Goal: Information Seeking & Learning: Compare options

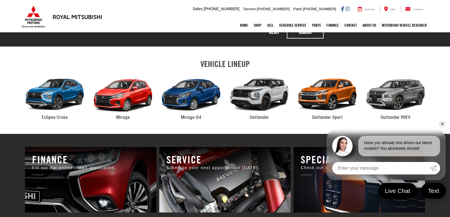
click at [444, 123] on link "✕" at bounding box center [442, 124] width 7 height 7
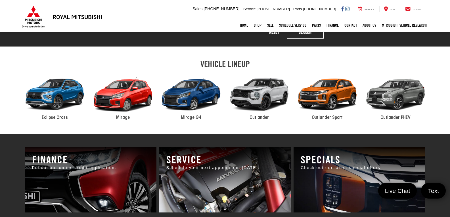
scroll to position [282, 0]
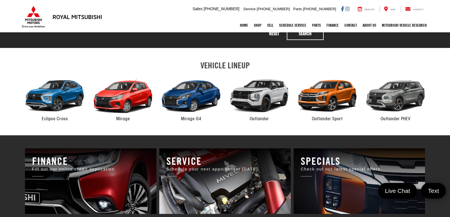
click at [53, 117] on span "Eclipse Cross" at bounding box center [55, 119] width 26 height 5
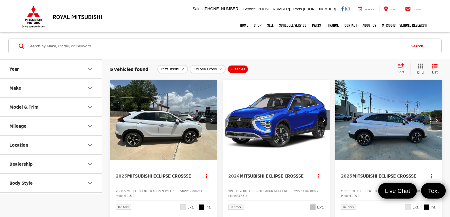
click at [64, 66] on button "Year" at bounding box center [51, 69] width 102 height 18
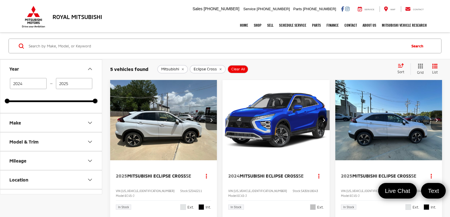
click at [47, 119] on button "Make" at bounding box center [51, 123] width 102 height 18
click at [177, 25] on div "Home Shop All Vehicles New Vehicles Pre-Owned Vehicles New Specials Demo Specia…" at bounding box center [225, 25] width 409 height 14
click at [240, 26] on link "Home" at bounding box center [244, 25] width 14 height 14
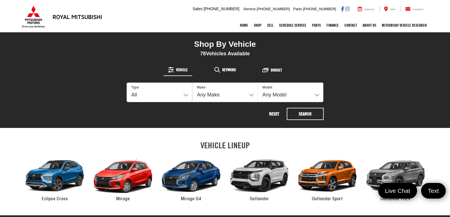
scroll to position [170, 0]
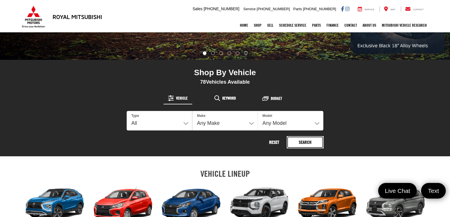
click at [299, 141] on button "Search" at bounding box center [305, 142] width 37 height 12
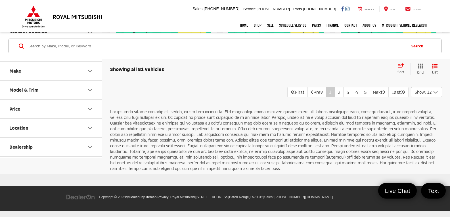
scroll to position [1158, 0]
click at [334, 97] on link "2" at bounding box center [338, 92] width 9 height 10
drag, startPoint x: 341, startPoint y: 104, endPoint x: 297, endPoint y: 75, distance: 52.6
click at [343, 97] on link "3" at bounding box center [347, 92] width 9 height 10
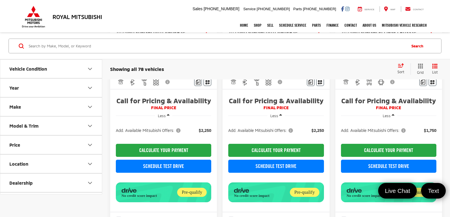
scroll to position [766, 0]
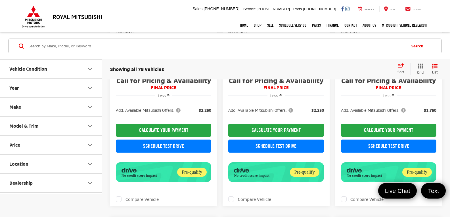
click at [150, 19] on div "Home Shop All Vehicles New Vehicles Pre-Owned Vehicles New Specials Demo Specia…" at bounding box center [225, 25] width 409 height 14
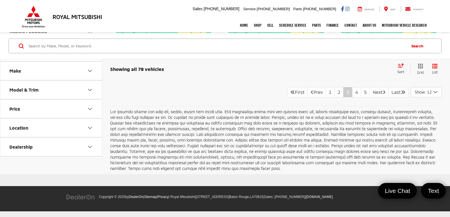
scroll to position [1221, 0]
click at [352, 97] on link "4" at bounding box center [356, 92] width 9 height 10
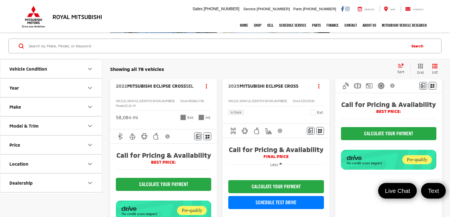
scroll to position [965, 0]
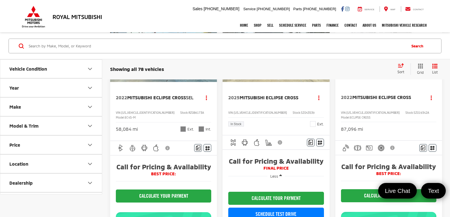
click at [181, 82] on img "2022 Mitsubishi Eclipse Cross SEL 0" at bounding box center [164, 42] width 108 height 81
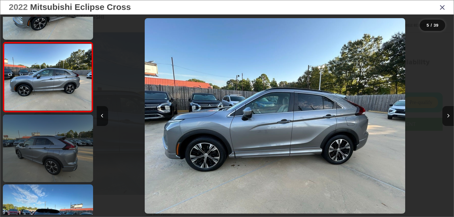
scroll to position [261, 0]
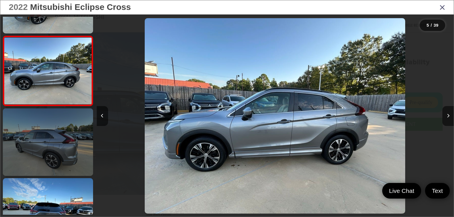
click at [57, 156] on link at bounding box center [48, 142] width 90 height 68
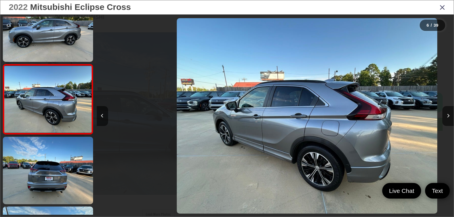
scroll to position [0, 1786]
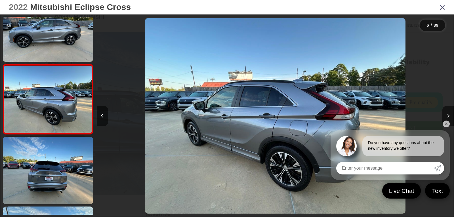
click at [446, 127] on link "✕" at bounding box center [446, 124] width 7 height 7
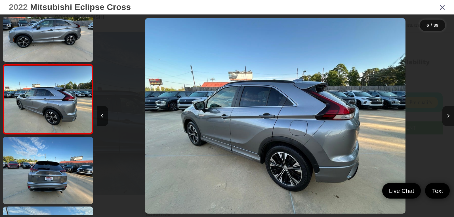
click at [450, 121] on button "Next image" at bounding box center [448, 116] width 11 height 20
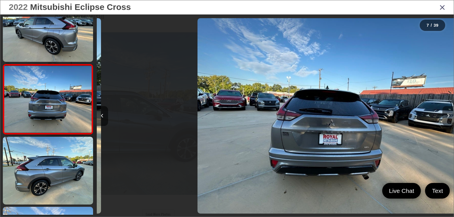
scroll to position [0, 2143]
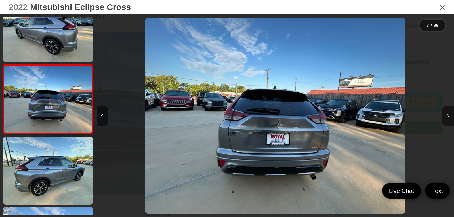
click at [450, 121] on button "Next image" at bounding box center [448, 116] width 11 height 20
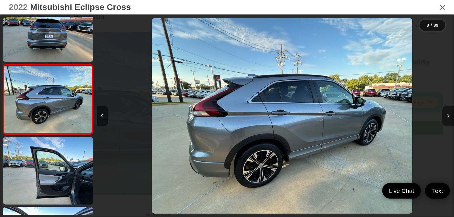
scroll to position [0, 2501]
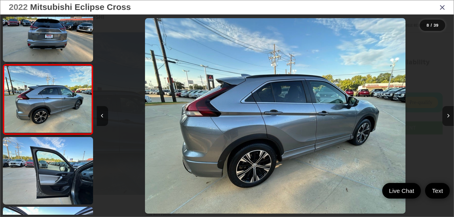
click at [450, 121] on button "Next image" at bounding box center [448, 116] width 11 height 20
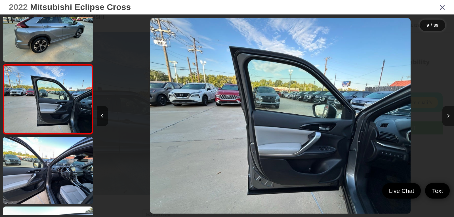
scroll to position [0, 2858]
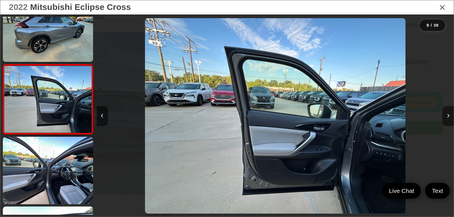
click at [450, 121] on button "Next image" at bounding box center [448, 116] width 11 height 20
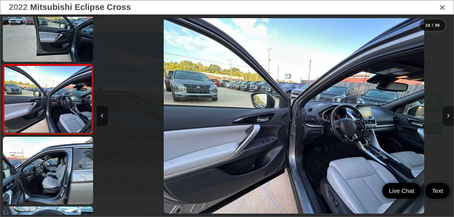
scroll to position [0, 3215]
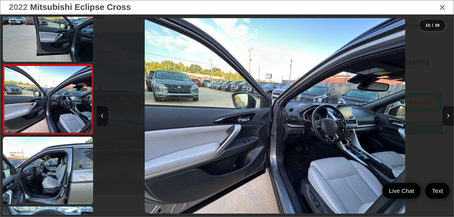
click at [450, 121] on button "Next image" at bounding box center [448, 116] width 11 height 20
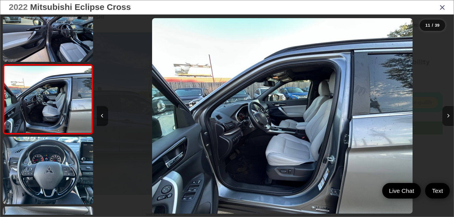
scroll to position [0, 3572]
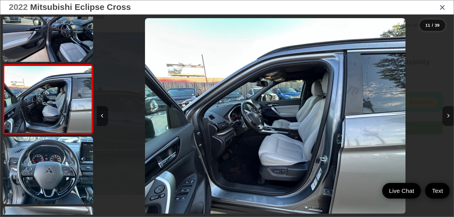
click at [450, 121] on button "Next image" at bounding box center [448, 116] width 11 height 20
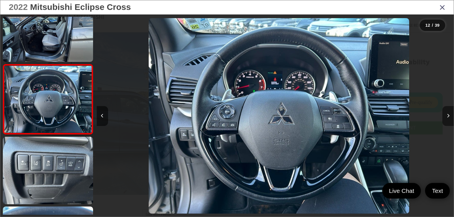
scroll to position [0, 3929]
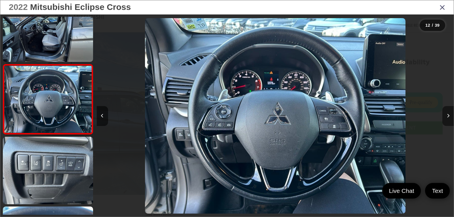
click at [450, 121] on button "Next image" at bounding box center [448, 116] width 11 height 20
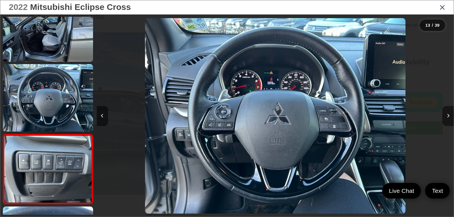
scroll to position [0, 0]
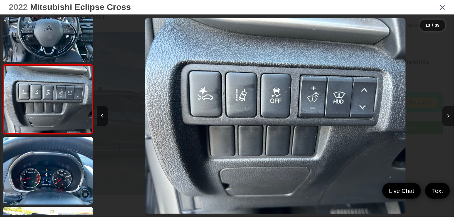
click at [450, 121] on button "Next image" at bounding box center [448, 116] width 11 height 20
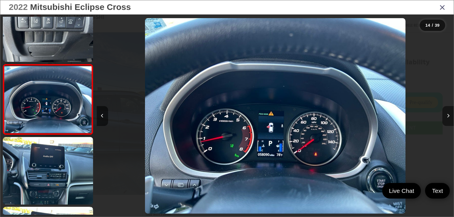
click at [450, 121] on button "Next image" at bounding box center [448, 116] width 11 height 20
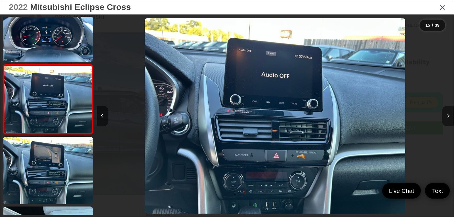
click at [450, 121] on button "Next image" at bounding box center [448, 116] width 11 height 20
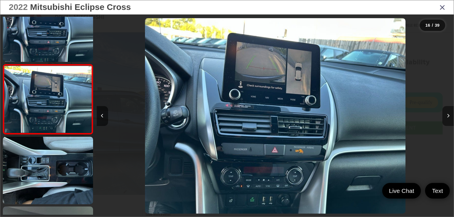
click at [450, 121] on button "Next image" at bounding box center [448, 116] width 11 height 20
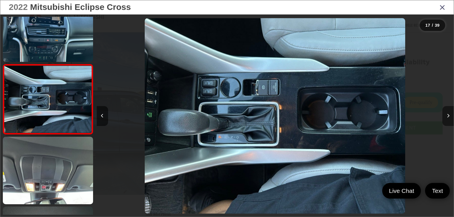
click at [450, 121] on button "Next image" at bounding box center [448, 116] width 11 height 20
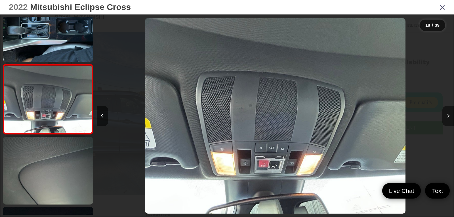
click at [450, 121] on button "Next image" at bounding box center [448, 116] width 11 height 20
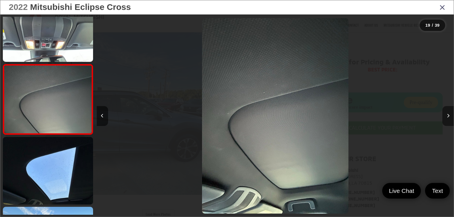
click at [450, 121] on button "Next image" at bounding box center [448, 116] width 11 height 20
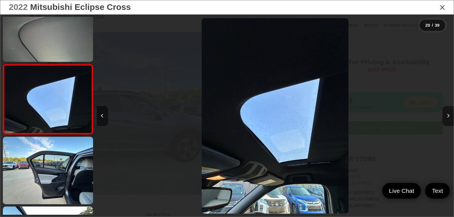
click at [450, 121] on button "Next image" at bounding box center [448, 116] width 11 height 20
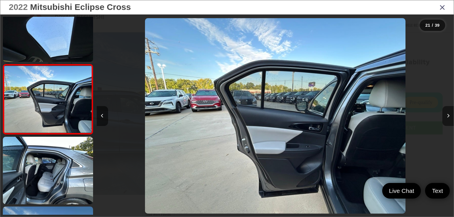
click at [450, 121] on button "Next image" at bounding box center [448, 116] width 11 height 20
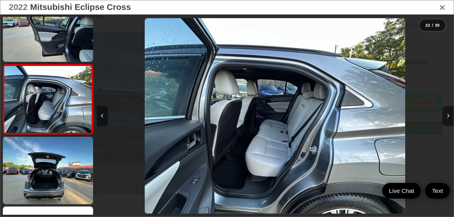
click at [450, 121] on button "Next image" at bounding box center [448, 116] width 11 height 20
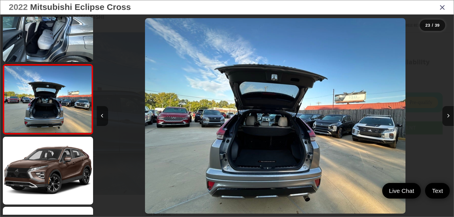
click at [443, 11] on icon "Close gallery" at bounding box center [443, 6] width 6 height 7
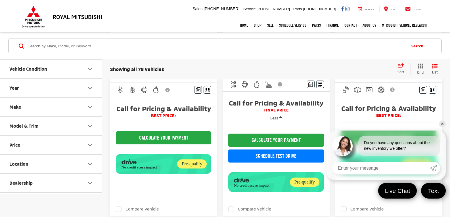
scroll to position [1024, 0]
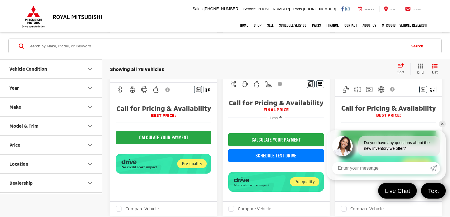
click at [441, 124] on link "✕" at bounding box center [442, 124] width 7 height 7
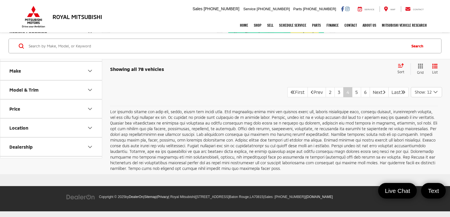
scroll to position [1251, 0]
click at [352, 97] on link "5" at bounding box center [356, 92] width 9 height 10
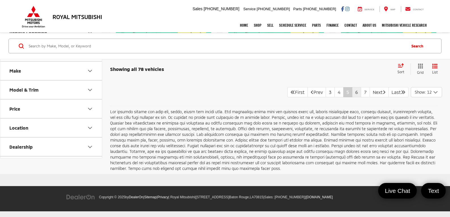
scroll to position [1107, 0]
click at [352, 97] on link "6" at bounding box center [356, 92] width 9 height 10
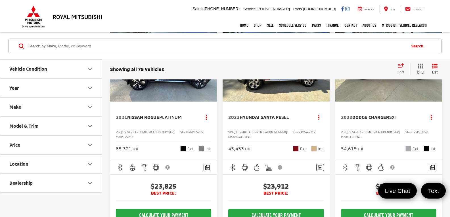
scroll to position [312, 0]
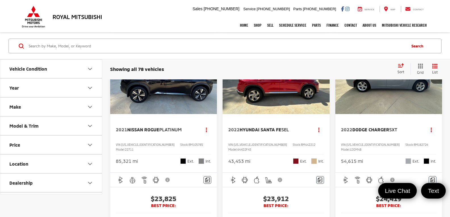
click at [283, 111] on img "2022 Hyundai Santa Fe SEL 0" at bounding box center [276, 74] width 108 height 81
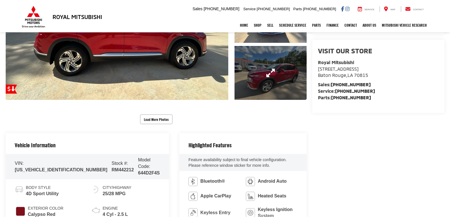
scroll to position [114, 0]
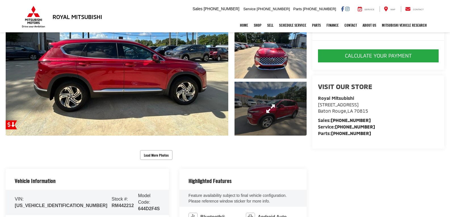
click at [265, 108] on link "Expand Photo 3" at bounding box center [270, 109] width 72 height 54
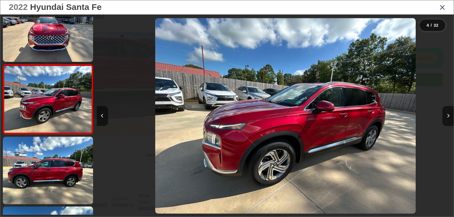
scroll to position [0, 1072]
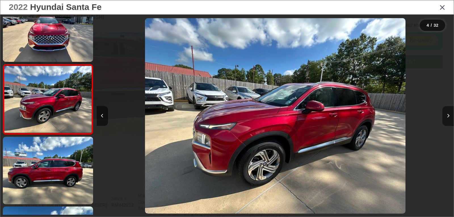
click at [446, 116] on button "Next image" at bounding box center [448, 116] width 11 height 20
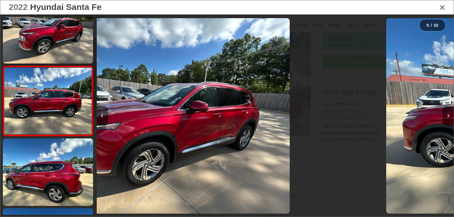
scroll to position [232, 0]
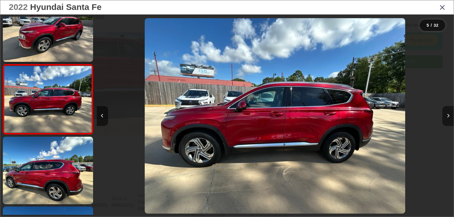
click at [445, 116] on button "Next image" at bounding box center [448, 116] width 11 height 20
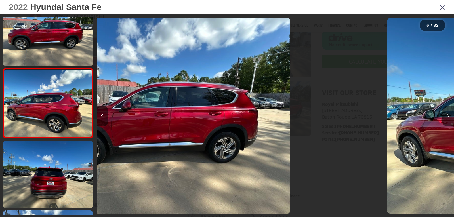
scroll to position [302, 0]
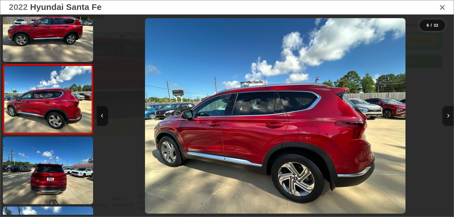
click at [445, 116] on button "Next image" at bounding box center [448, 116] width 11 height 20
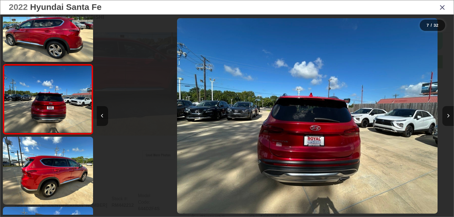
scroll to position [0, 2143]
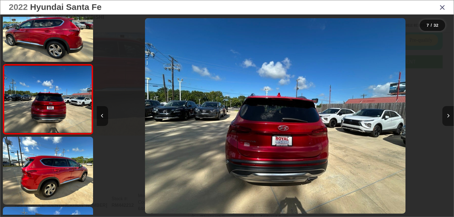
click at [445, 116] on button "Next image" at bounding box center [448, 116] width 11 height 20
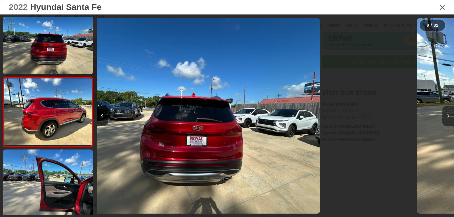
scroll to position [442, 0]
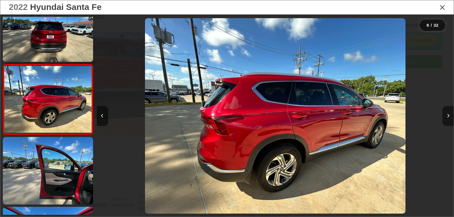
click at [445, 116] on button "Next image" at bounding box center [448, 116] width 11 height 20
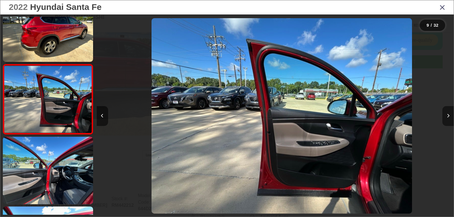
scroll to position [0, 2858]
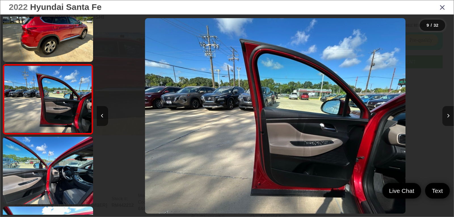
click at [445, 116] on button "Next image" at bounding box center [448, 116] width 11 height 20
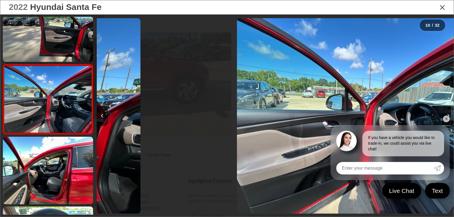
scroll to position [0, 3215]
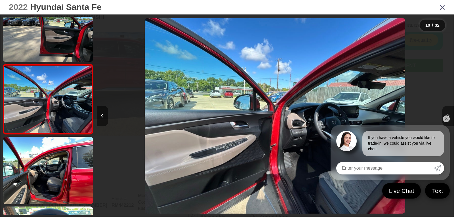
click at [445, 116] on link "✕" at bounding box center [446, 119] width 7 height 7
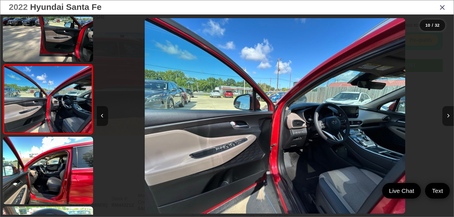
click at [450, 115] on button "Next image" at bounding box center [448, 116] width 11 height 20
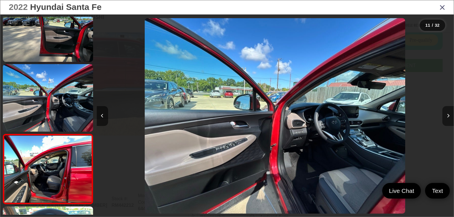
scroll to position [0, 0]
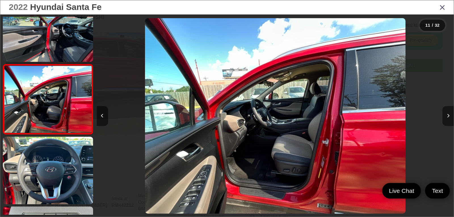
click at [450, 115] on button "Next image" at bounding box center [448, 116] width 11 height 20
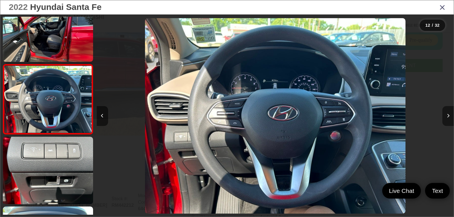
click at [450, 115] on button "Next image" at bounding box center [448, 116] width 11 height 20
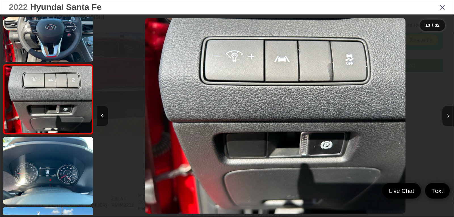
click at [450, 115] on button "Next image" at bounding box center [448, 116] width 11 height 20
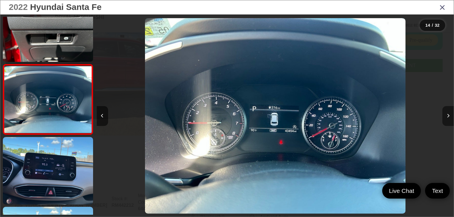
click at [450, 115] on button "Next image" at bounding box center [448, 116] width 11 height 20
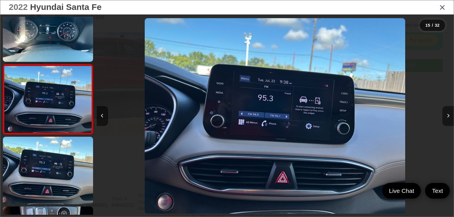
click at [450, 115] on button "Next image" at bounding box center [448, 116] width 11 height 20
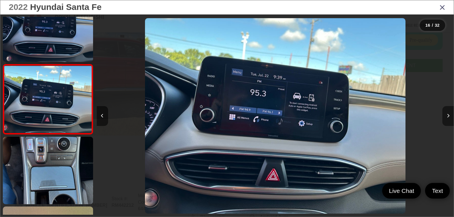
click at [450, 115] on button "Next image" at bounding box center [448, 116] width 11 height 20
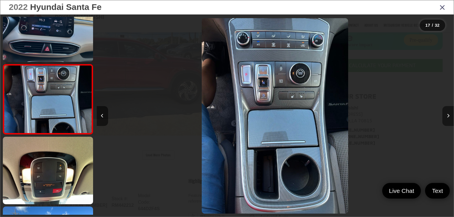
click at [450, 115] on button "Next image" at bounding box center [448, 116] width 11 height 20
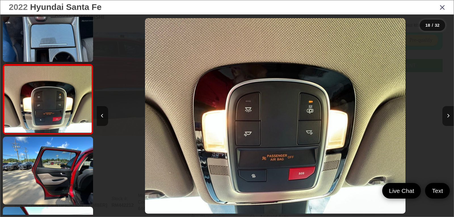
click at [450, 115] on button "Next image" at bounding box center [448, 116] width 11 height 20
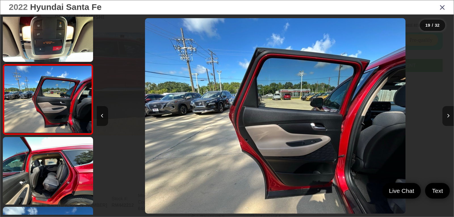
click at [450, 115] on button "Next image" at bounding box center [448, 116] width 11 height 20
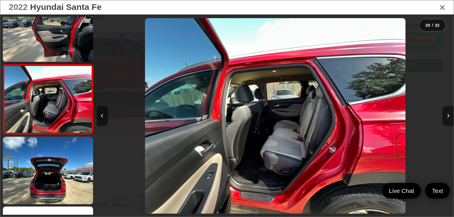
click at [450, 115] on button "Next image" at bounding box center [448, 116] width 11 height 20
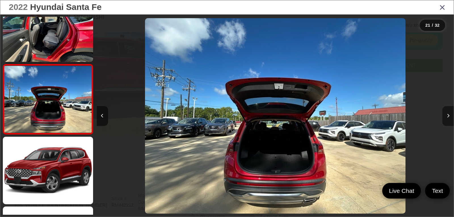
click at [450, 115] on button "Next image" at bounding box center [448, 116] width 11 height 20
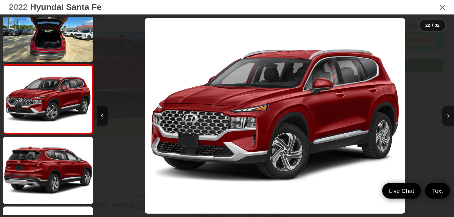
click at [441, 7] on icon "Close gallery" at bounding box center [443, 6] width 6 height 7
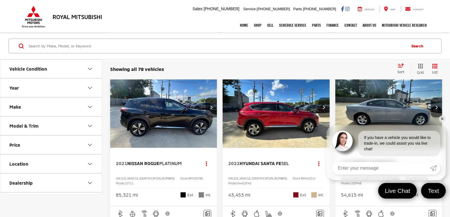
click at [441, 116] on link "✕" at bounding box center [442, 119] width 7 height 7
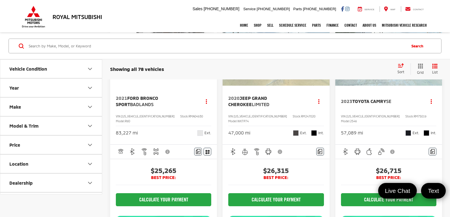
scroll to position [591, 0]
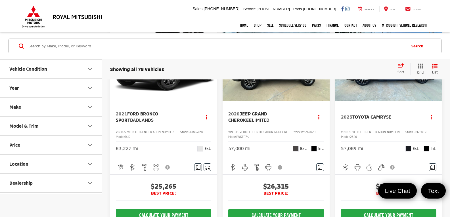
drag, startPoint x: 389, startPoint y: 103, endPoint x: 384, endPoint y: 104, distance: 5.8
click at [389, 102] on img "2023 Toyota Camry SE 0" at bounding box center [389, 61] width 108 height 81
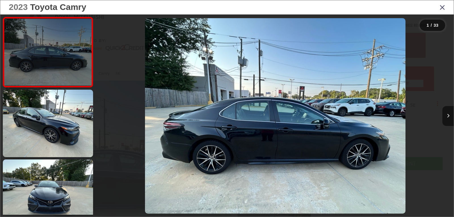
click at [75, 65] on link at bounding box center [48, 52] width 90 height 70
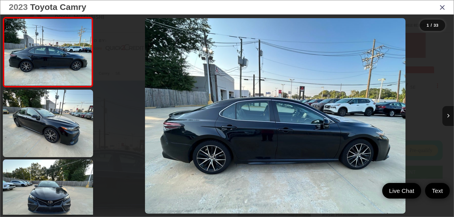
click at [259, 134] on img "2023 Toyota Camry SE 0" at bounding box center [275, 116] width 261 height 196
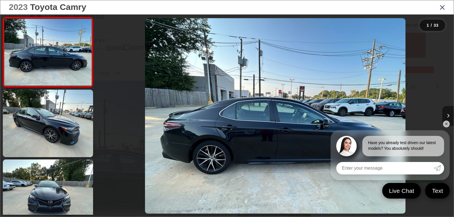
click at [447, 123] on link "✕" at bounding box center [446, 124] width 7 height 7
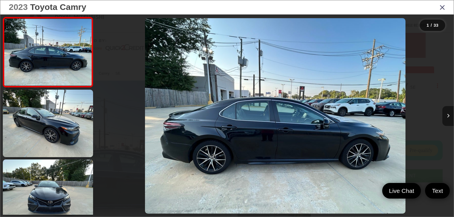
click at [448, 114] on icon "Next image" at bounding box center [448, 116] width 3 height 4
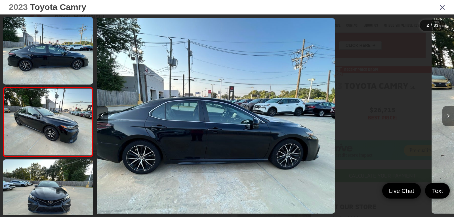
scroll to position [23, 0]
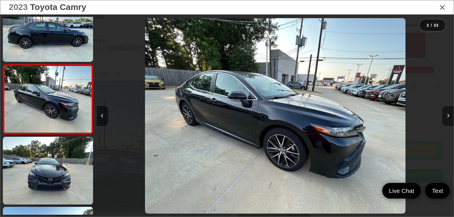
click at [448, 114] on icon "Next image" at bounding box center [448, 116] width 3 height 4
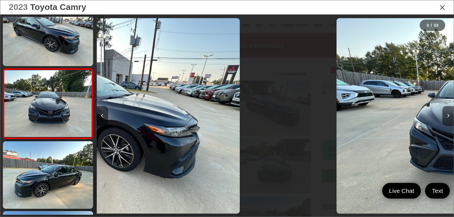
scroll to position [93, 0]
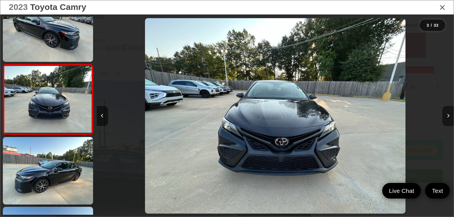
click at [448, 114] on icon "Next image" at bounding box center [448, 116] width 3 height 4
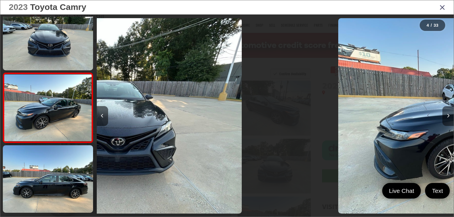
scroll to position [163, 0]
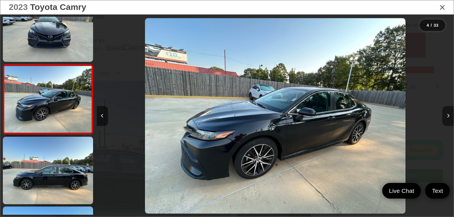
click at [448, 114] on icon "Next image" at bounding box center [448, 116] width 3 height 4
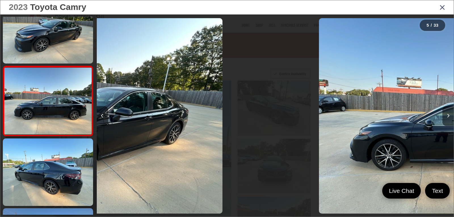
scroll to position [232, 0]
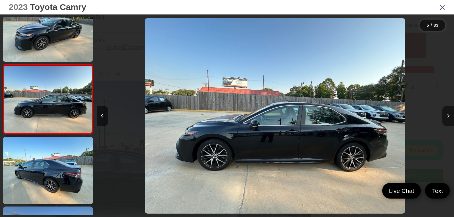
click at [448, 114] on icon "Next image" at bounding box center [448, 116] width 3 height 4
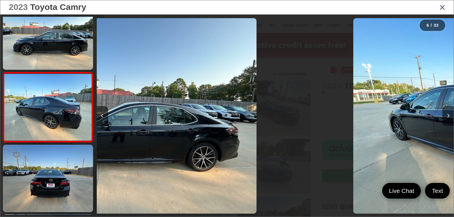
scroll to position [302, 0]
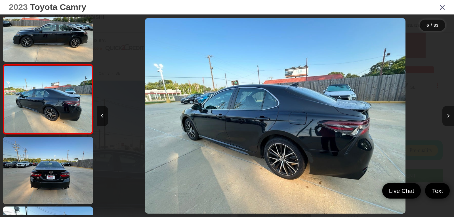
click at [448, 114] on icon "Next image" at bounding box center [448, 116] width 3 height 4
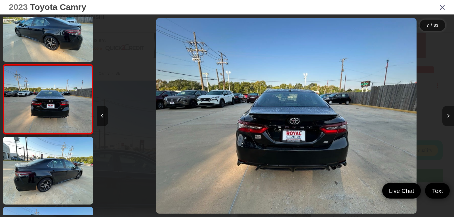
scroll to position [0, 2143]
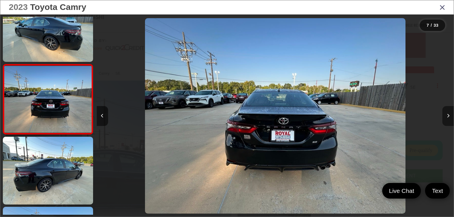
click at [448, 114] on icon "Next image" at bounding box center [448, 116] width 3 height 4
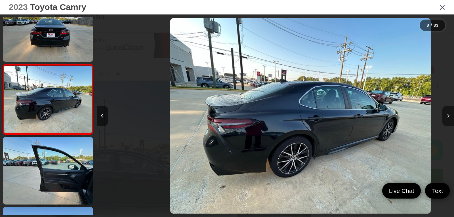
scroll to position [0, 2501]
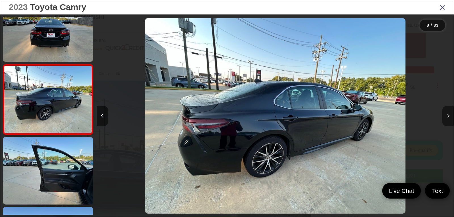
click at [448, 114] on icon "Next image" at bounding box center [448, 116] width 3 height 4
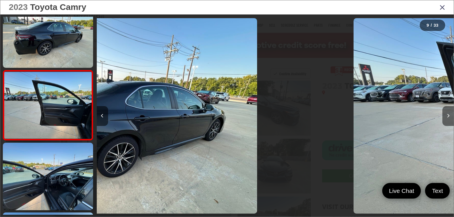
scroll to position [512, 0]
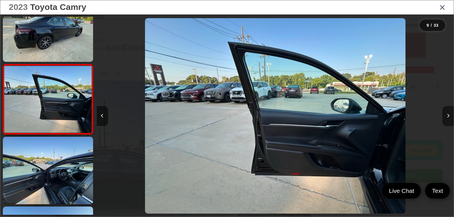
click at [448, 114] on icon "Next image" at bounding box center [448, 116] width 3 height 4
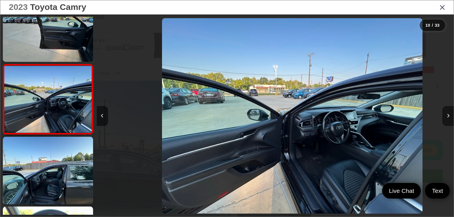
scroll to position [0, 0]
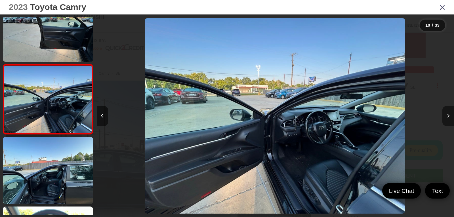
click at [448, 114] on icon "Next image" at bounding box center [448, 116] width 3 height 4
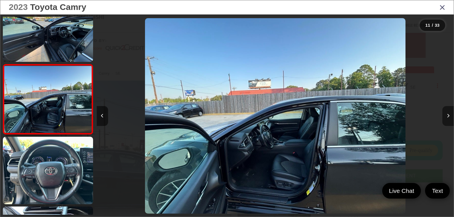
click at [448, 114] on icon "Next image" at bounding box center [448, 116] width 3 height 4
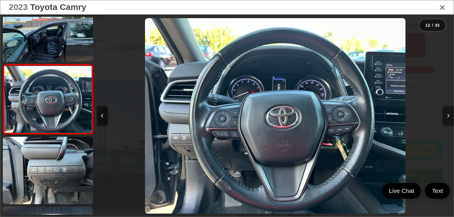
click at [448, 114] on icon "Next image" at bounding box center [448, 116] width 3 height 4
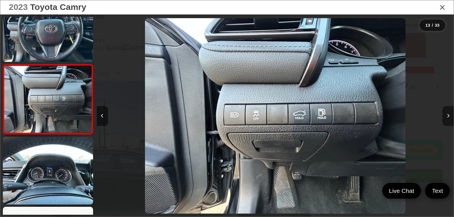
click at [448, 114] on icon "Next image" at bounding box center [448, 116] width 3 height 4
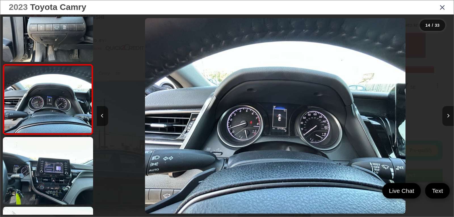
click at [448, 114] on icon "Next image" at bounding box center [448, 116] width 3 height 4
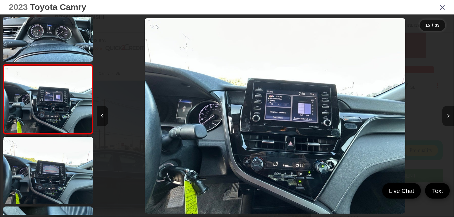
click at [447, 115] on icon "Next image" at bounding box center [448, 116] width 3 height 4
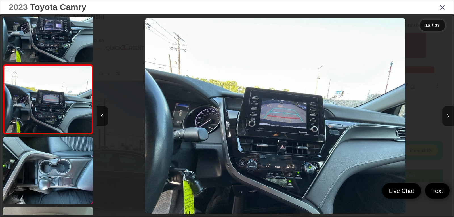
click at [447, 115] on icon "Next image" at bounding box center [448, 116] width 3 height 4
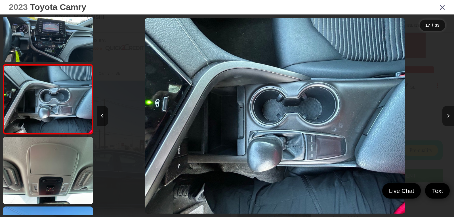
click at [447, 115] on icon "Next image" at bounding box center [448, 116] width 3 height 4
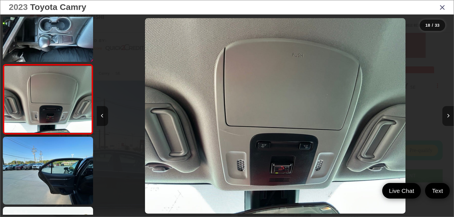
click at [447, 115] on icon "Next image" at bounding box center [448, 116] width 3 height 4
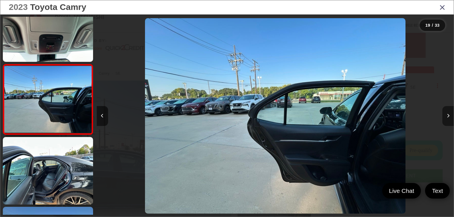
click at [447, 115] on icon "Next image" at bounding box center [448, 116] width 3 height 4
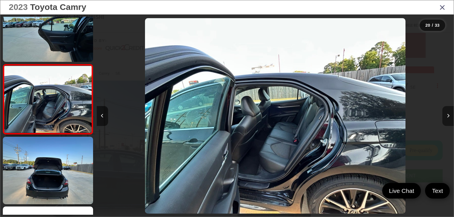
click at [447, 115] on icon "Next image" at bounding box center [448, 116] width 3 height 4
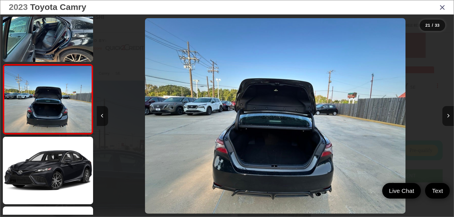
click at [445, 9] on icon "Close gallery" at bounding box center [443, 6] width 6 height 7
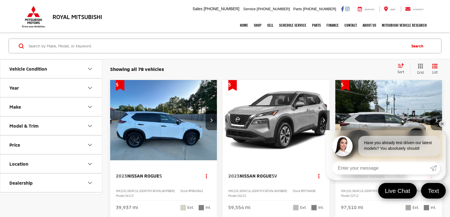
drag, startPoint x: 442, startPoint y: 122, endPoint x: 434, endPoint y: 124, distance: 8.4
click at [442, 122] on link "✕" at bounding box center [442, 124] width 7 height 7
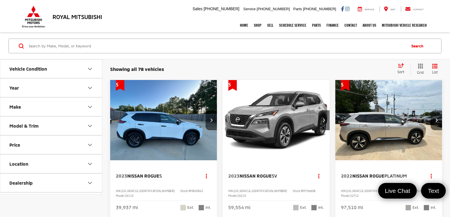
click at [376, 132] on img "2022 Nissan Rogue Platinum 0" at bounding box center [389, 120] width 108 height 81
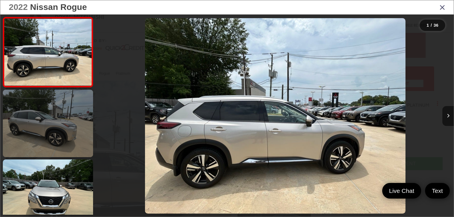
drag, startPoint x: 68, startPoint y: 133, endPoint x: 62, endPoint y: 153, distance: 20.4
click at [68, 133] on link at bounding box center [48, 124] width 90 height 68
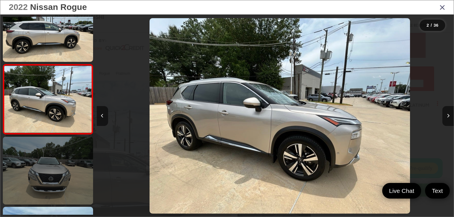
scroll to position [0, 357]
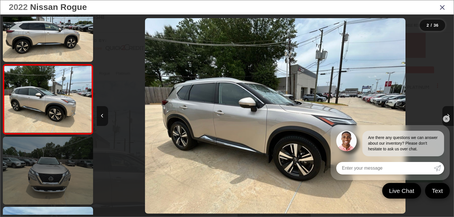
click at [53, 179] on link at bounding box center [48, 171] width 90 height 68
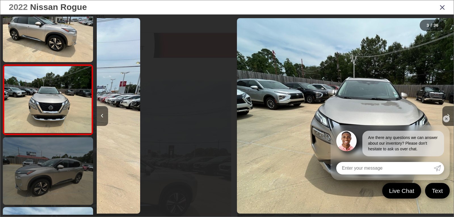
scroll to position [0, 715]
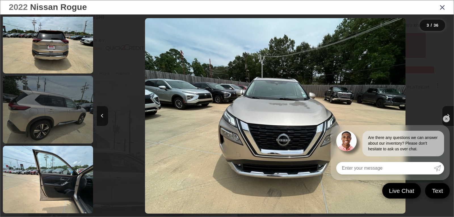
click at [52, 119] on link at bounding box center [48, 110] width 90 height 68
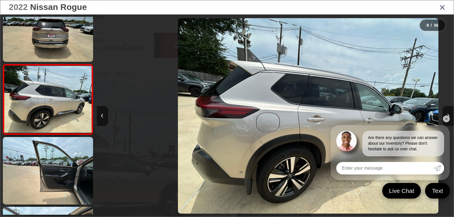
scroll to position [0, 2501]
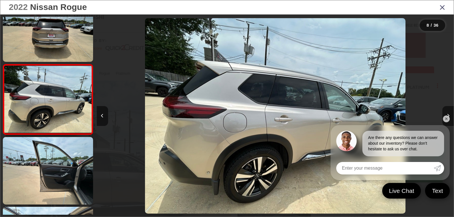
click at [444, 118] on link "✕" at bounding box center [446, 119] width 7 height 7
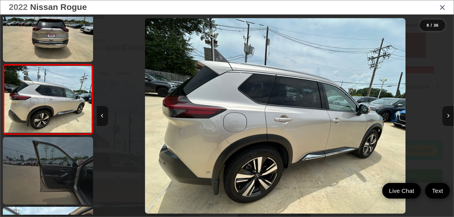
click at [67, 169] on link at bounding box center [48, 171] width 90 height 68
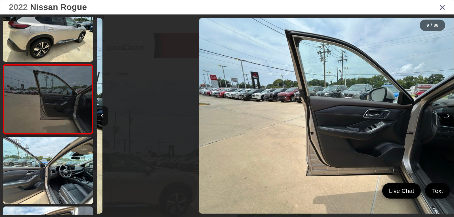
scroll to position [0, 2858]
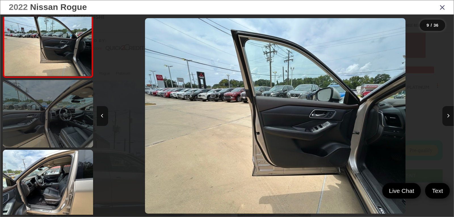
click at [73, 132] on link at bounding box center [48, 114] width 90 height 68
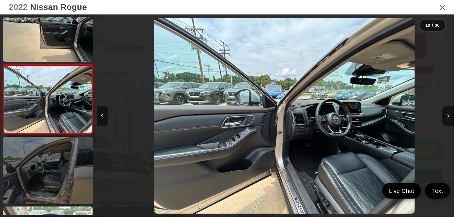
scroll to position [0, 3215]
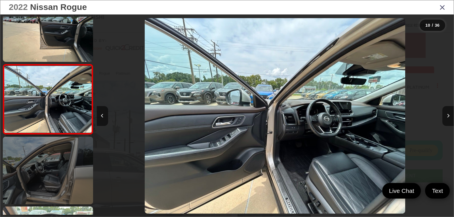
click at [60, 159] on link at bounding box center [48, 171] width 90 height 68
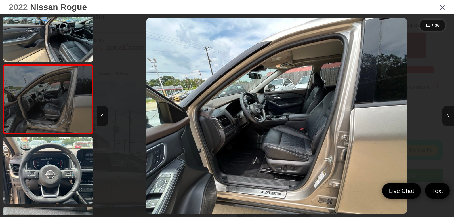
scroll to position [0, 3572]
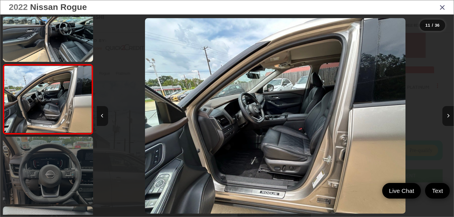
click at [61, 165] on link at bounding box center [48, 171] width 90 height 68
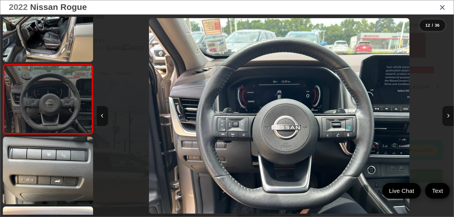
scroll to position [0, 3929]
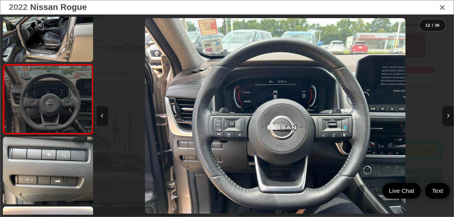
click at [61, 165] on link at bounding box center [48, 171] width 90 height 68
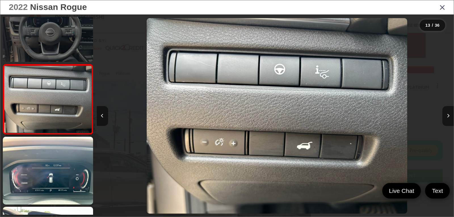
scroll to position [0, 4287]
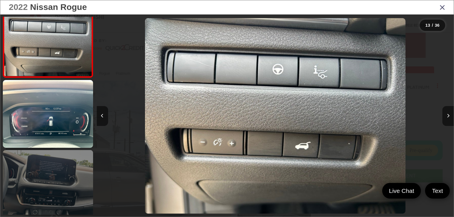
click at [61, 165] on link at bounding box center [48, 184] width 90 height 68
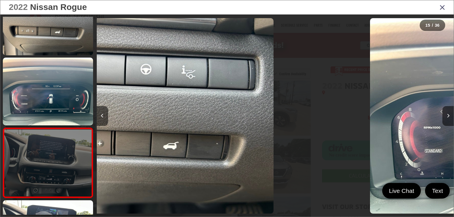
scroll to position [0, 0]
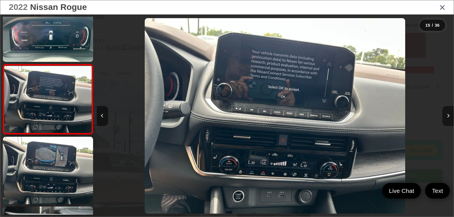
click at [448, 112] on button "Next image" at bounding box center [448, 116] width 11 height 20
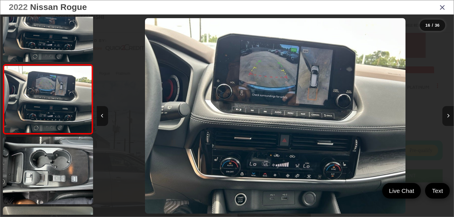
click at [448, 112] on button "Next image" at bounding box center [448, 116] width 11 height 20
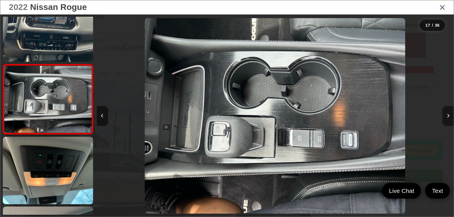
click at [448, 112] on button "Next image" at bounding box center [448, 116] width 11 height 20
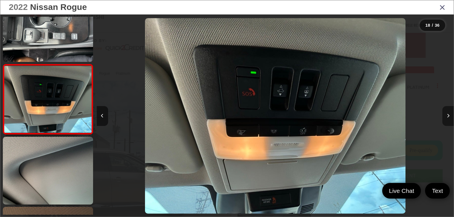
click at [448, 112] on button "Next image" at bounding box center [448, 116] width 11 height 20
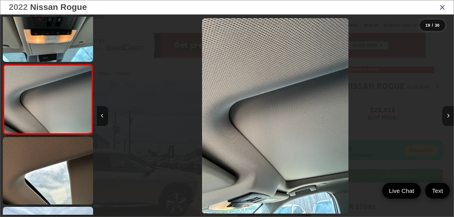
click at [448, 113] on button "Next image" at bounding box center [448, 116] width 11 height 20
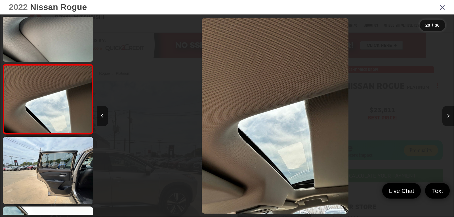
click at [448, 112] on button "Next image" at bounding box center [448, 116] width 11 height 20
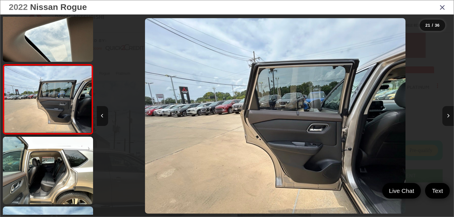
click at [448, 112] on button "Next image" at bounding box center [448, 116] width 11 height 20
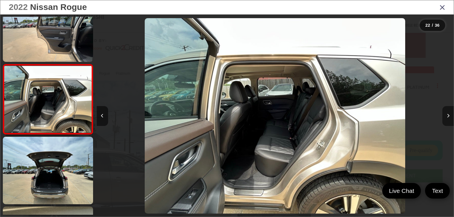
click at [448, 112] on button "Next image" at bounding box center [448, 116] width 11 height 20
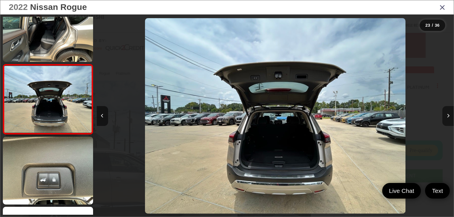
click at [448, 112] on button "Next image" at bounding box center [448, 116] width 11 height 20
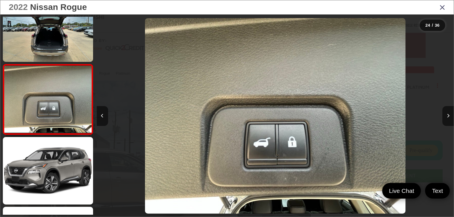
click at [441, 9] on icon "Close gallery" at bounding box center [443, 6] width 6 height 7
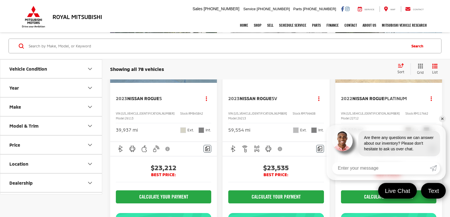
scroll to position [227, 0]
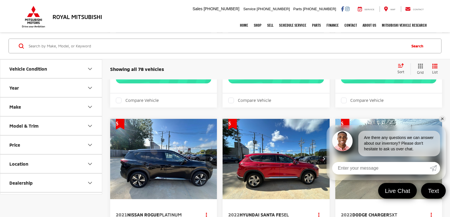
click at [441, 118] on link "✕" at bounding box center [442, 119] width 7 height 7
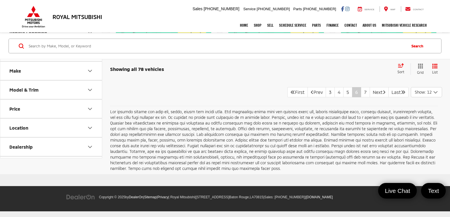
scroll to position [1079, 0]
click at [361, 97] on link "7" at bounding box center [365, 92] width 9 height 10
